Goal: Task Accomplishment & Management: Manage account settings

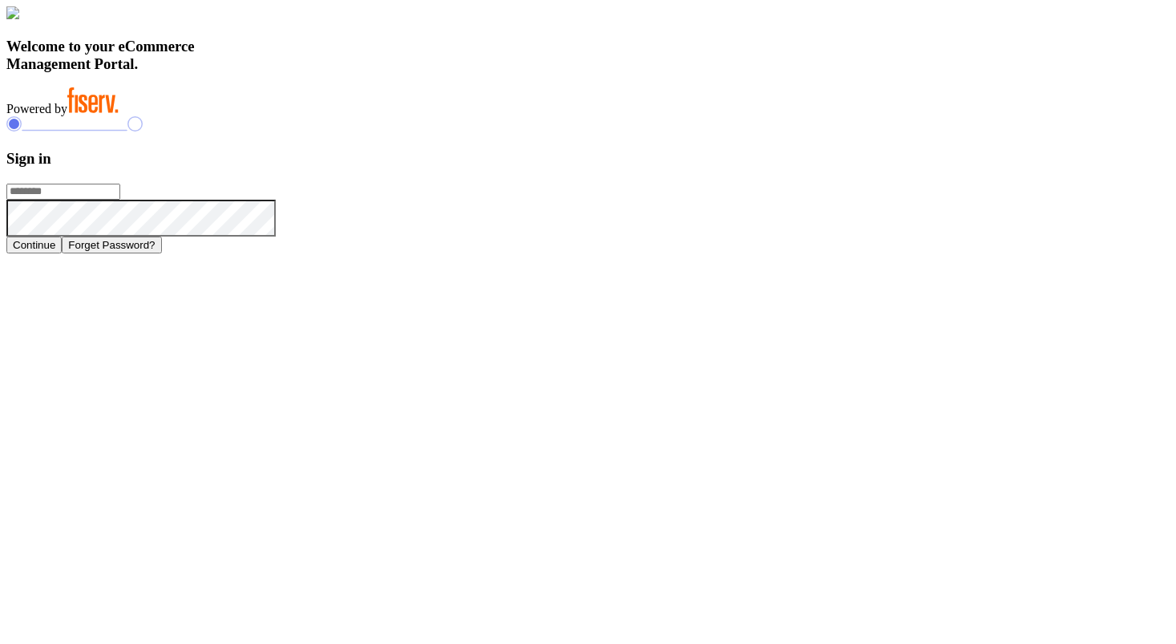
click at [120, 200] on input "text" at bounding box center [63, 192] width 114 height 16
type input "**********"
click at [62, 253] on button "Continue" at bounding box center [33, 245] width 55 height 17
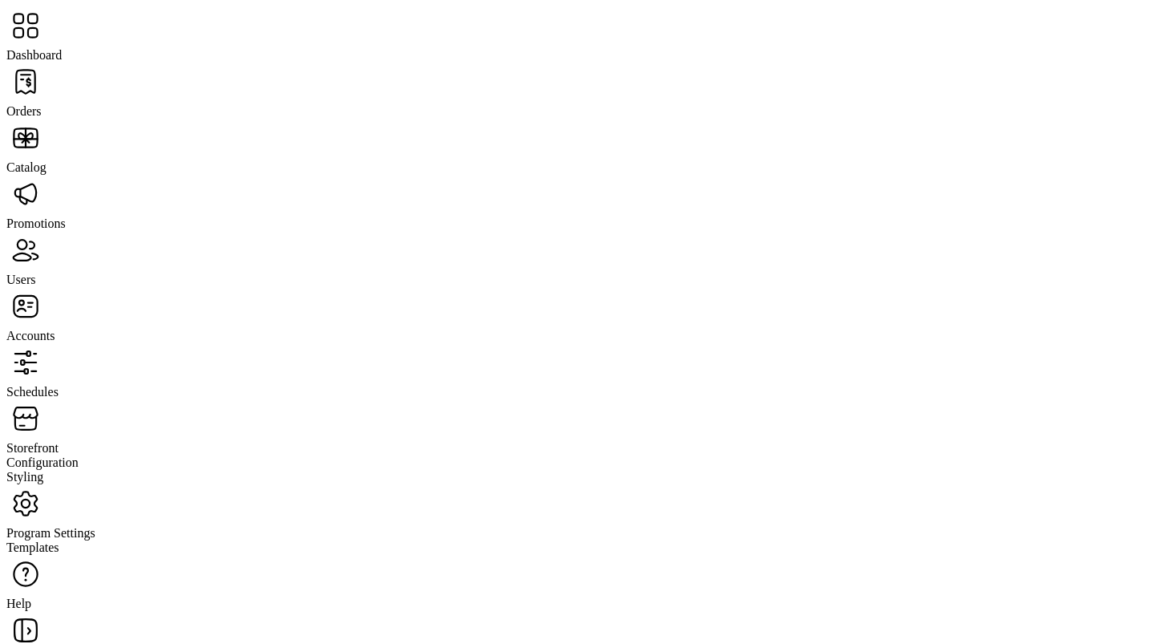
click at [59, 526] on span "Program Settings" at bounding box center [50, 533] width 89 height 14
click at [59, 540] on span "Templates" at bounding box center [32, 547] width 53 height 14
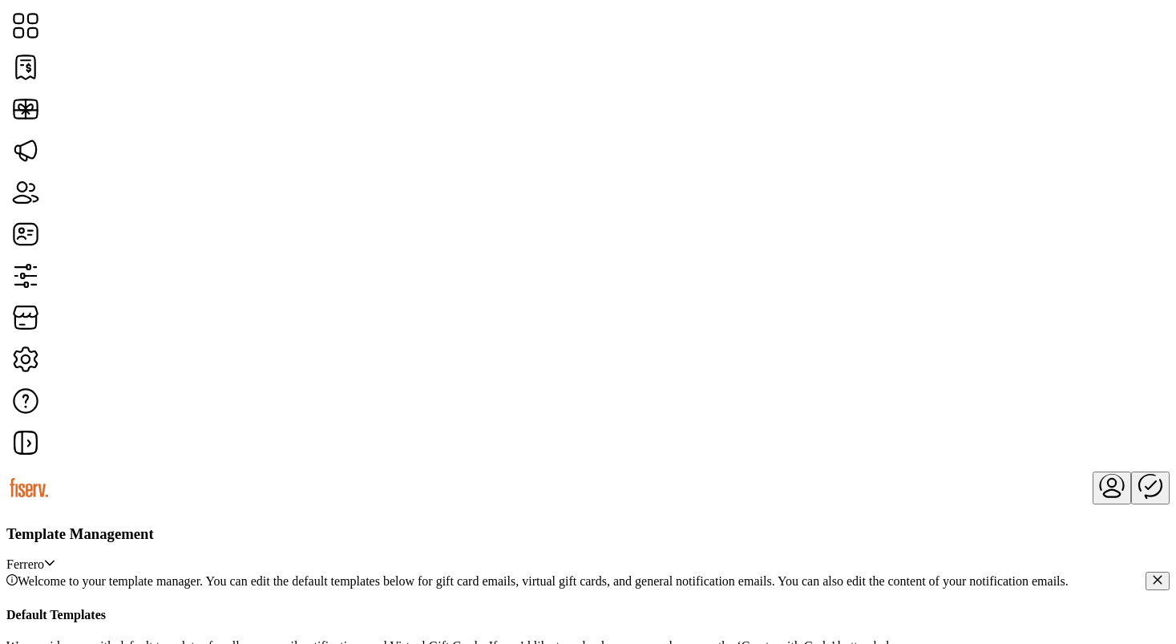
scroll to position [15, 0]
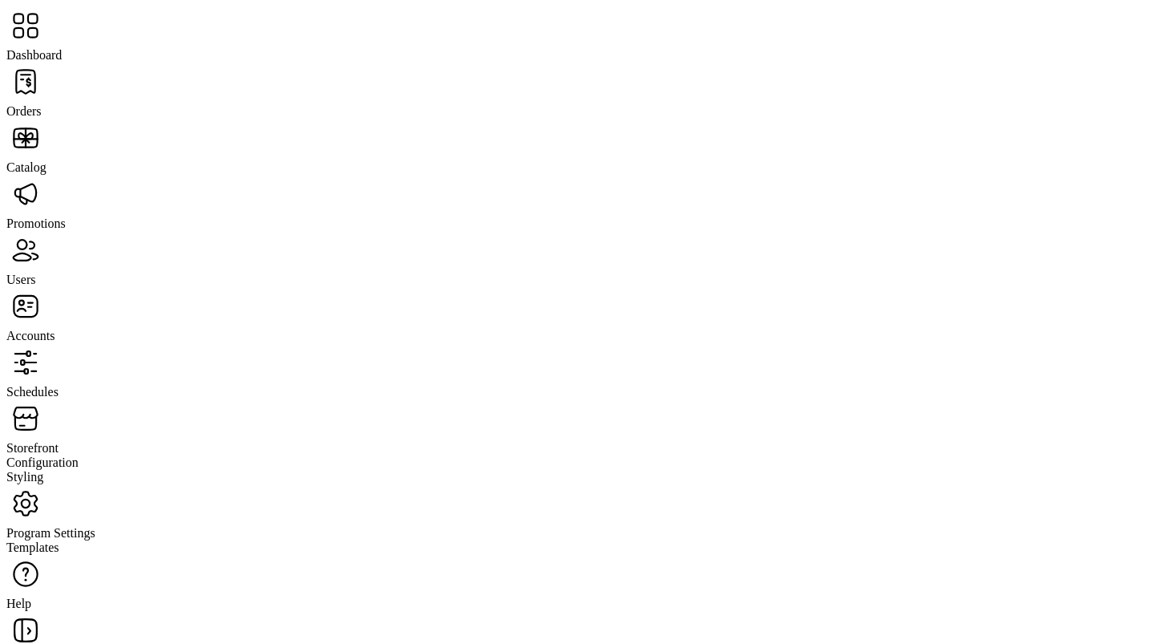
click at [59, 441] on span "Storefront" at bounding box center [32, 448] width 52 height 14
click at [75, 455] on span "Configuration" at bounding box center [42, 462] width 72 height 14
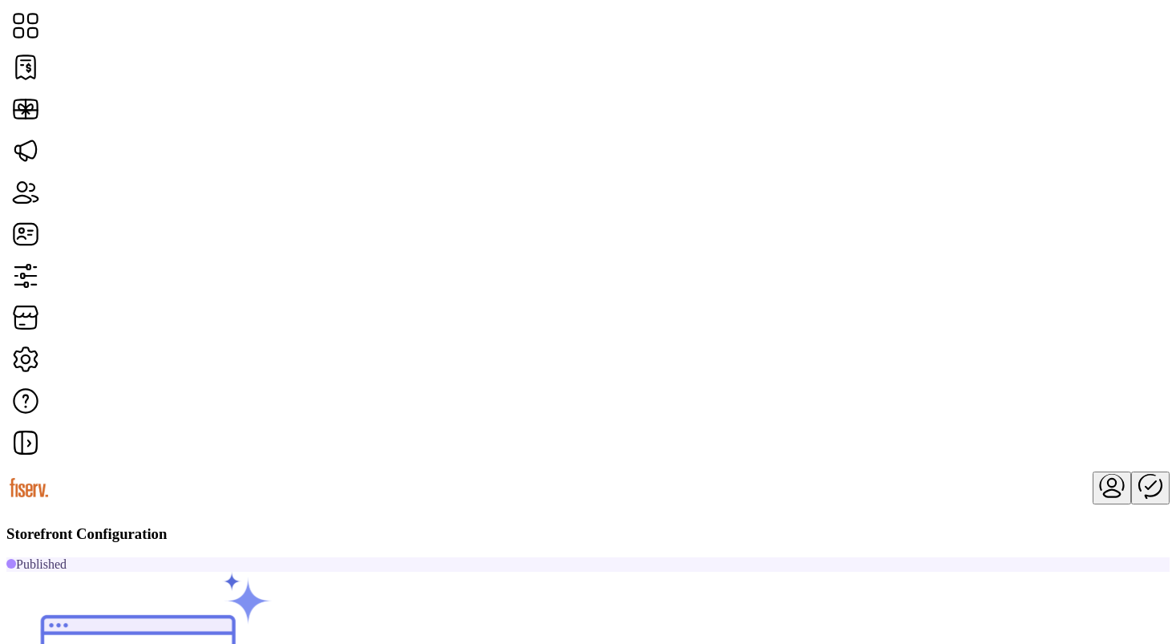
click at [984, 347] on span "Custom Messaging" at bounding box center [975, 340] width 99 height 13
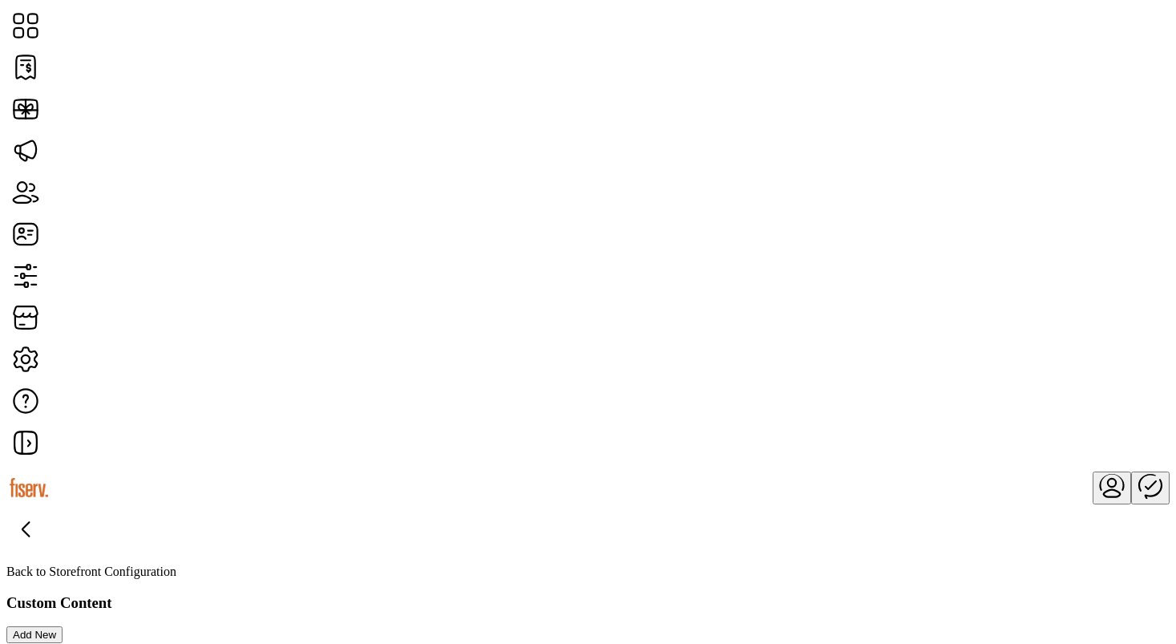
click at [56, 629] on span "Add New" at bounding box center [34, 635] width 43 height 12
type input "*********"
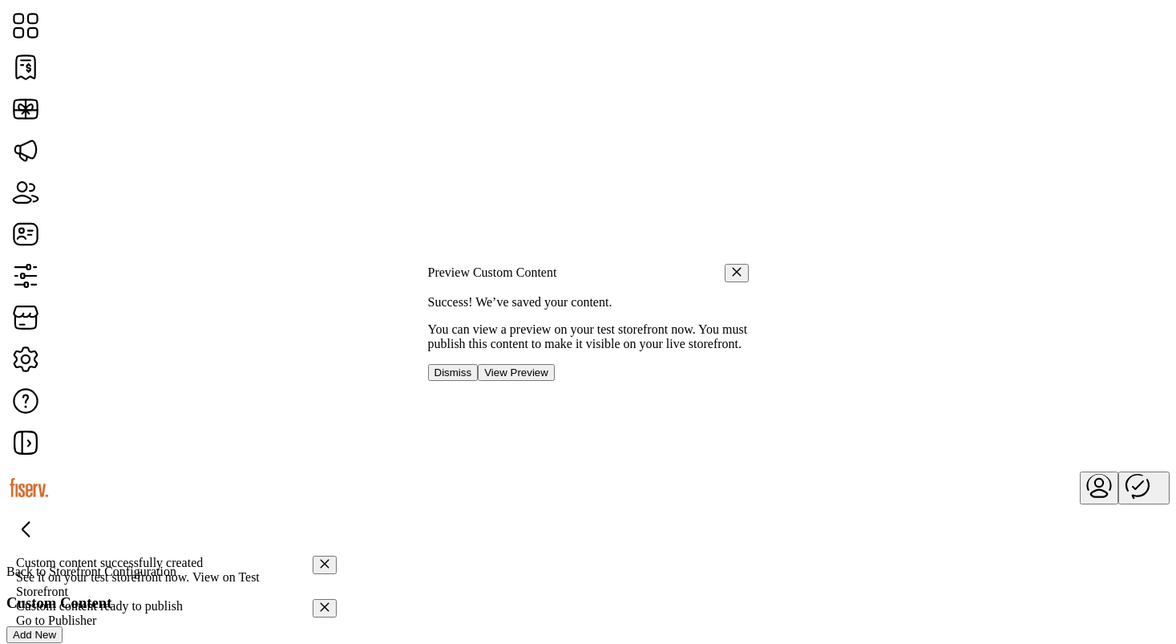
click at [731, 266] on icon "button" at bounding box center [736, 271] width 11 height 11
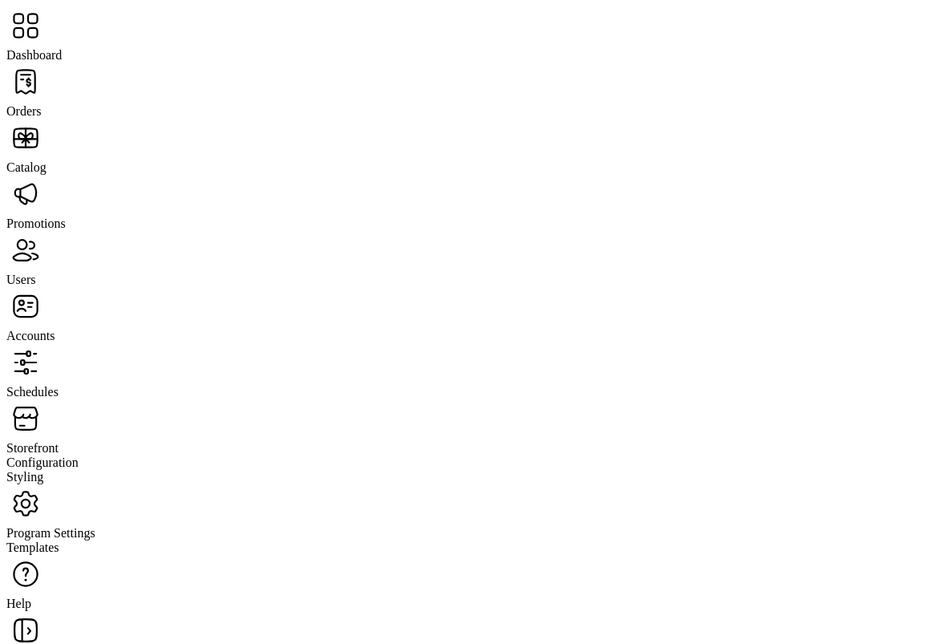
click at [95, 526] on span "Program Settings" at bounding box center [50, 533] width 89 height 14
click at [59, 540] on span "Templates" at bounding box center [32, 547] width 53 height 14
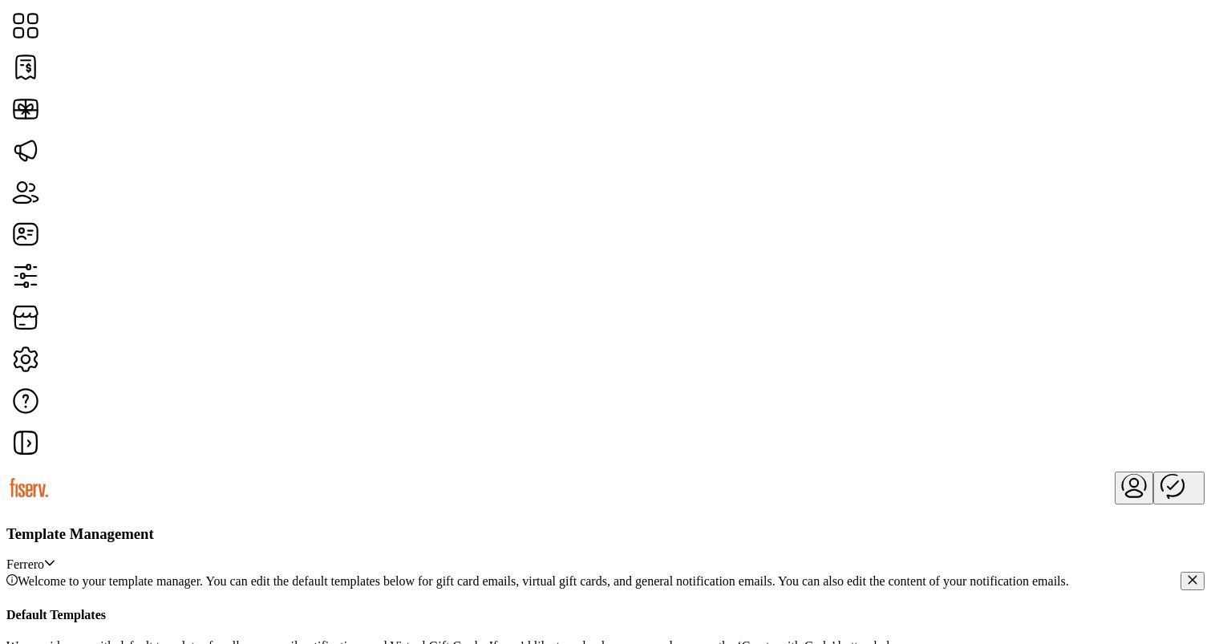
scroll to position [803, 0]
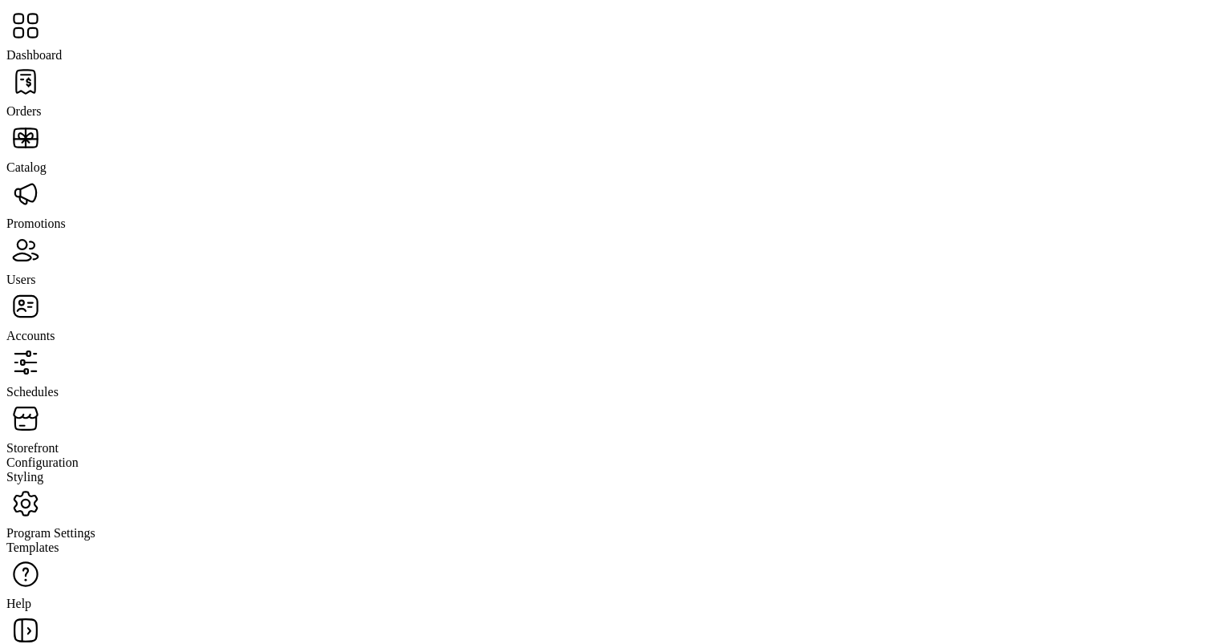
click at [59, 441] on span "Storefront" at bounding box center [32, 448] width 52 height 14
click at [79, 455] on span "Configuration" at bounding box center [42, 462] width 72 height 14
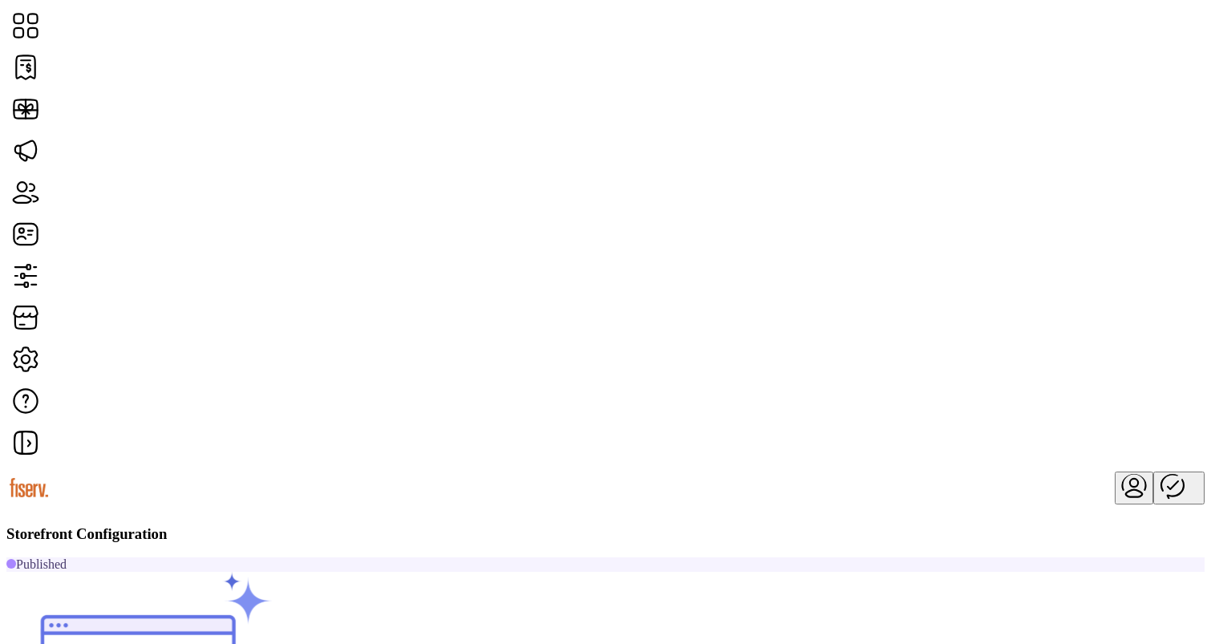
click at [1035, 347] on span "Custom Messaging" at bounding box center [992, 340] width 99 height 13
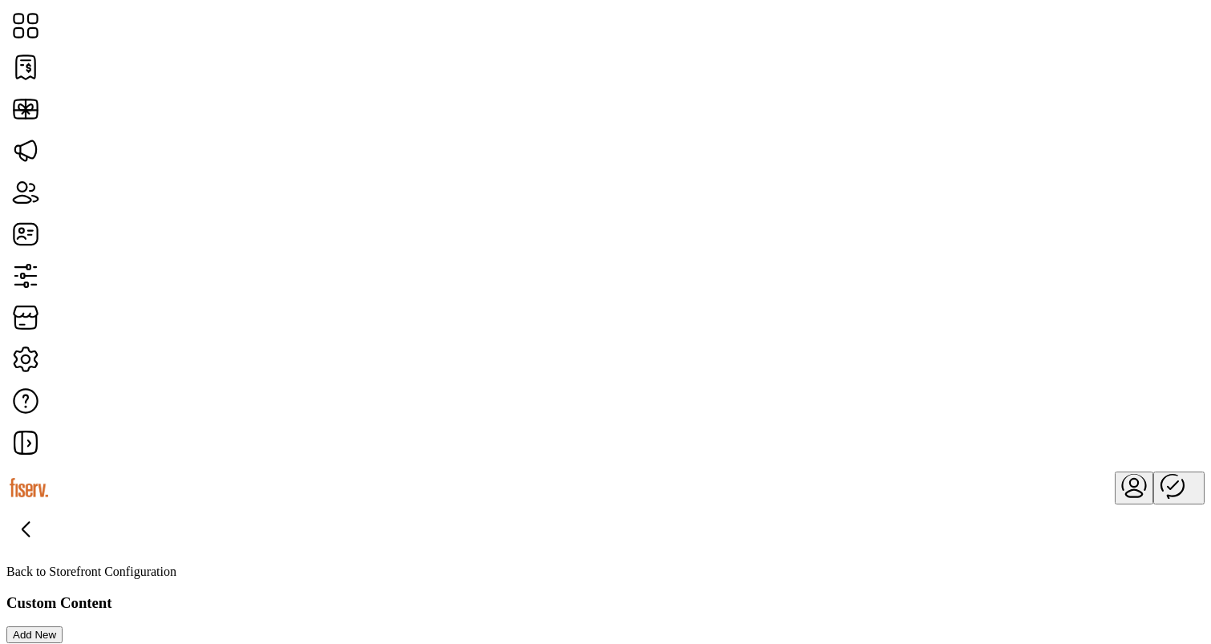
click at [56, 629] on span "Add New" at bounding box center [34, 635] width 43 height 12
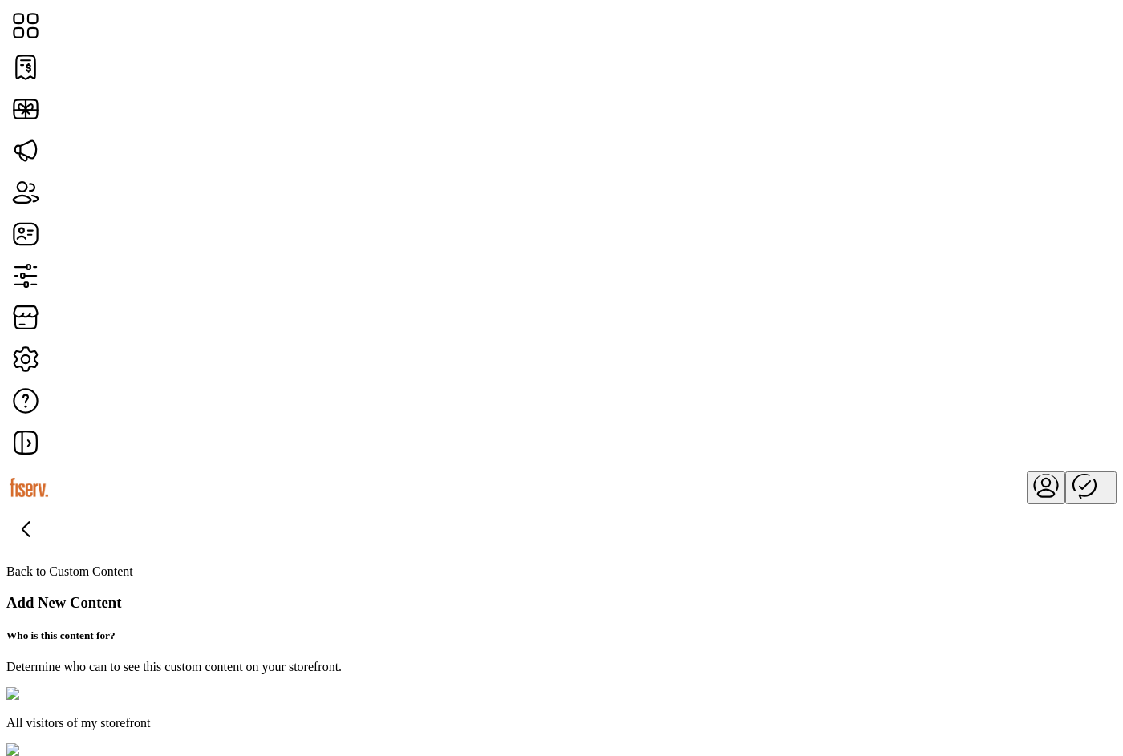
type input "**********"
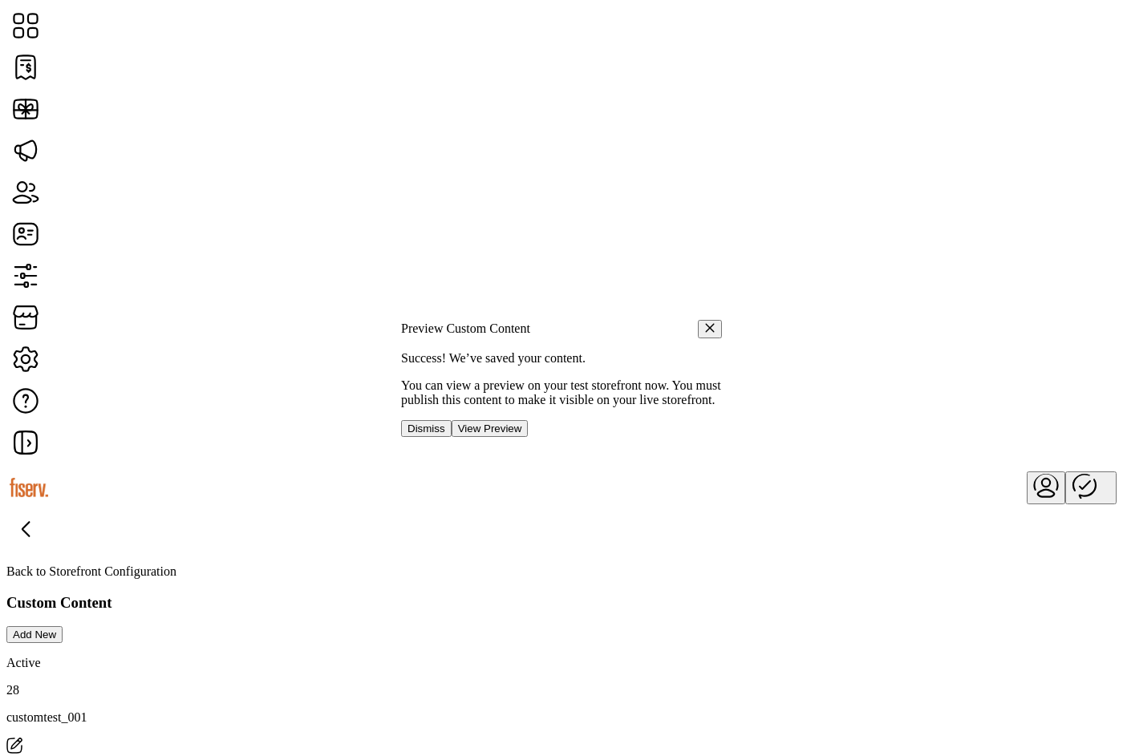
click at [706, 323] on icon "button" at bounding box center [710, 327] width 9 height 9
